Goal: Contribute content: Add original content to the website for others to see

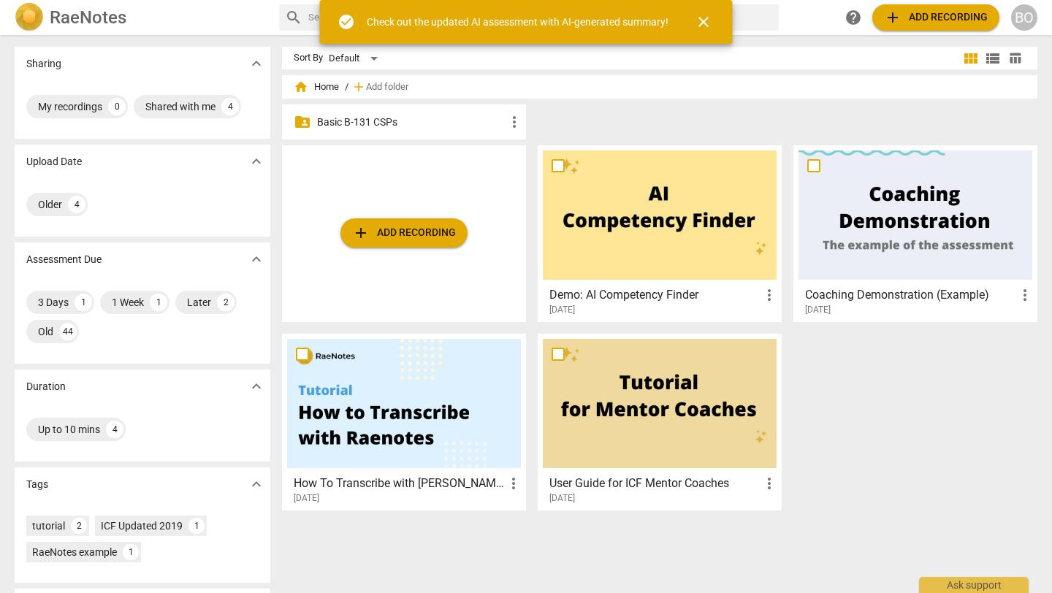
click at [458, 119] on p "Basic B-131 CSPs" at bounding box center [411, 122] width 188 height 15
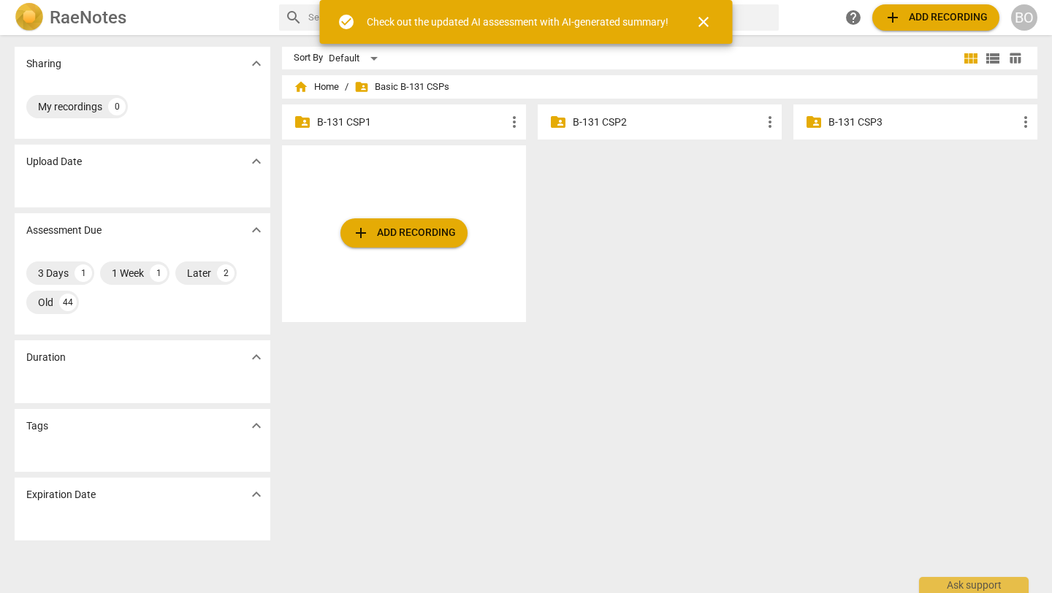
click at [844, 120] on p "B-131 CSP3" at bounding box center [922, 122] width 188 height 15
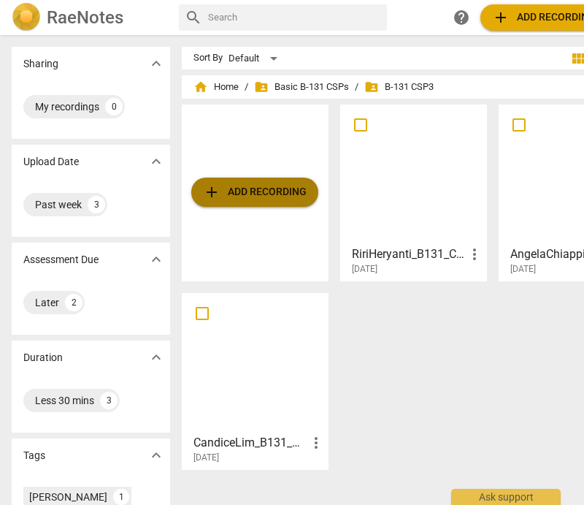
click at [254, 191] on span "add Add recording" at bounding box center [255, 192] width 104 height 18
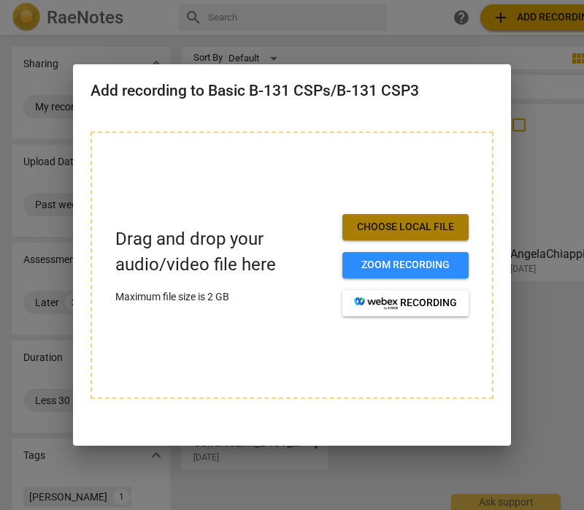
click at [408, 226] on span "Choose local file" at bounding box center [405, 227] width 103 height 15
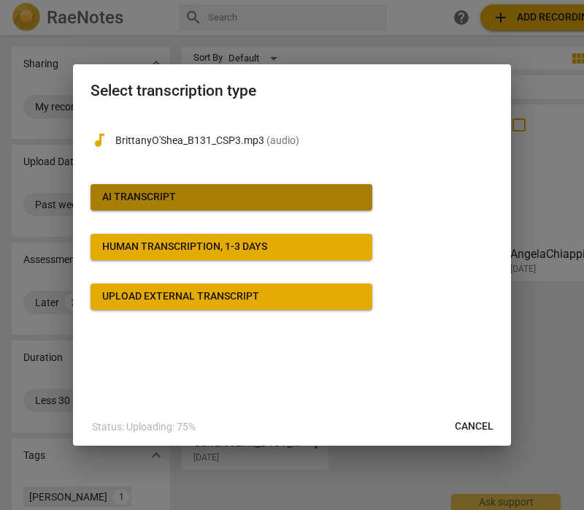
click at [248, 191] on span "AI Transcript" at bounding box center [231, 197] width 259 height 15
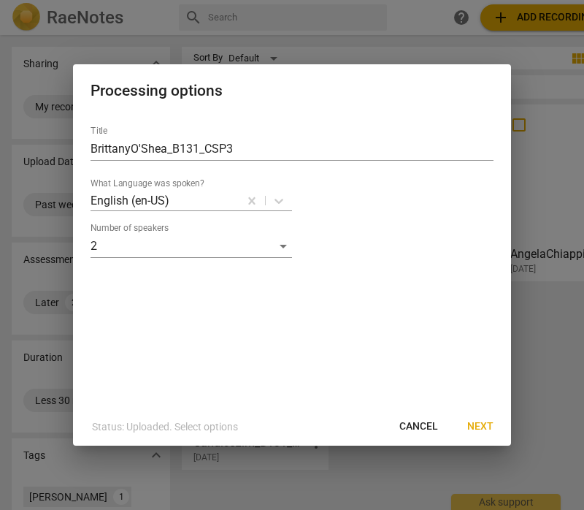
click at [487, 428] on span "Next" at bounding box center [480, 426] width 26 height 15
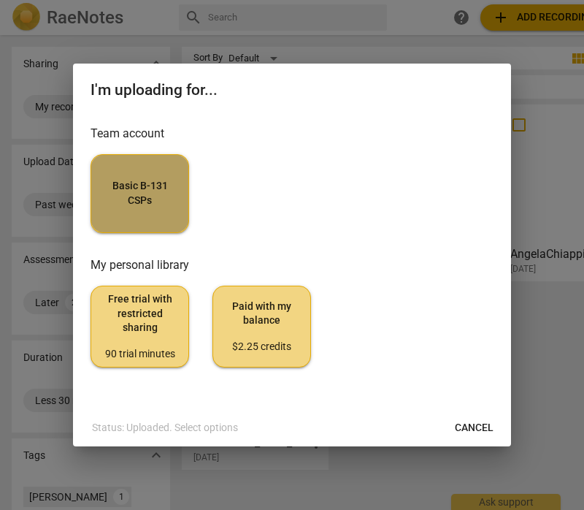
click at [173, 208] on button "Basic B-131 CSPs" at bounding box center [140, 193] width 99 height 79
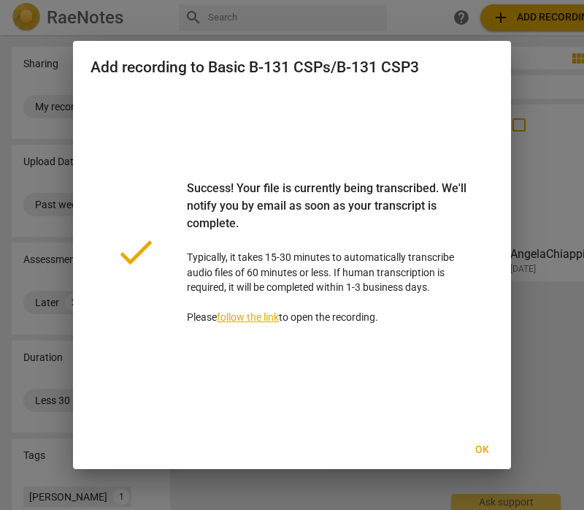
click at [485, 452] on span "Ok" at bounding box center [481, 450] width 23 height 15
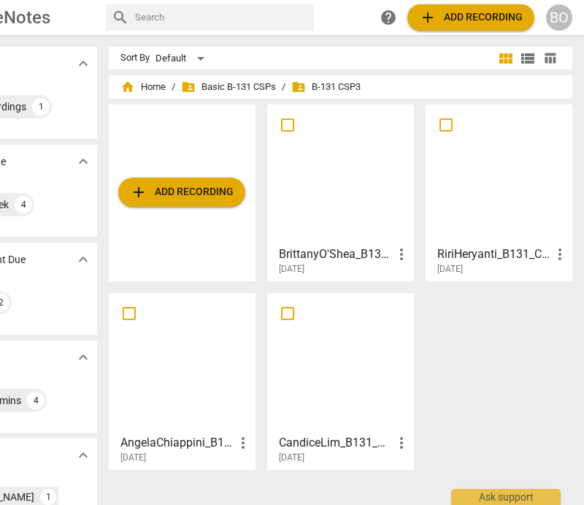
scroll to position [17, 0]
